Goal: Navigation & Orientation: Understand site structure

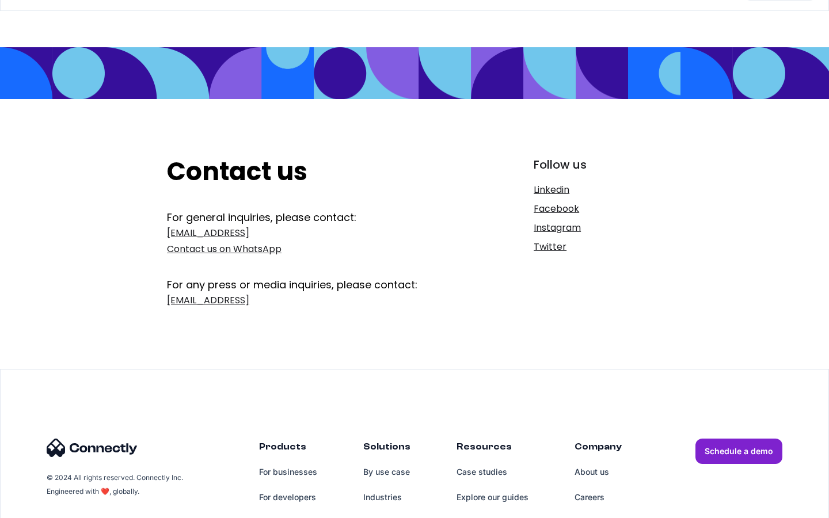
scroll to position [188, 0]
